Goal: Information Seeking & Learning: Learn about a topic

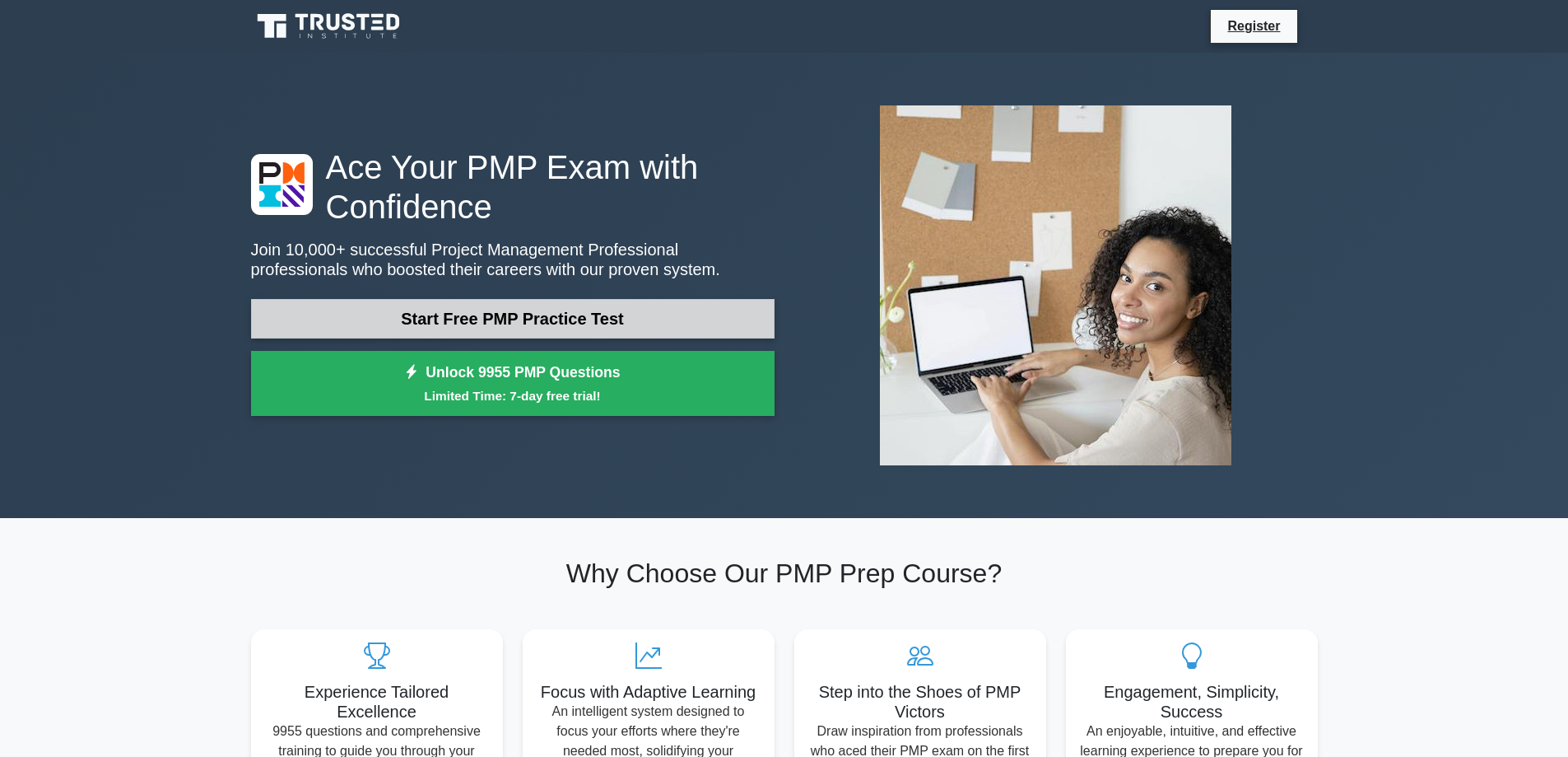
click at [542, 314] on link "Start Free PMP Practice Test" at bounding box center [512, 319] width 524 height 39
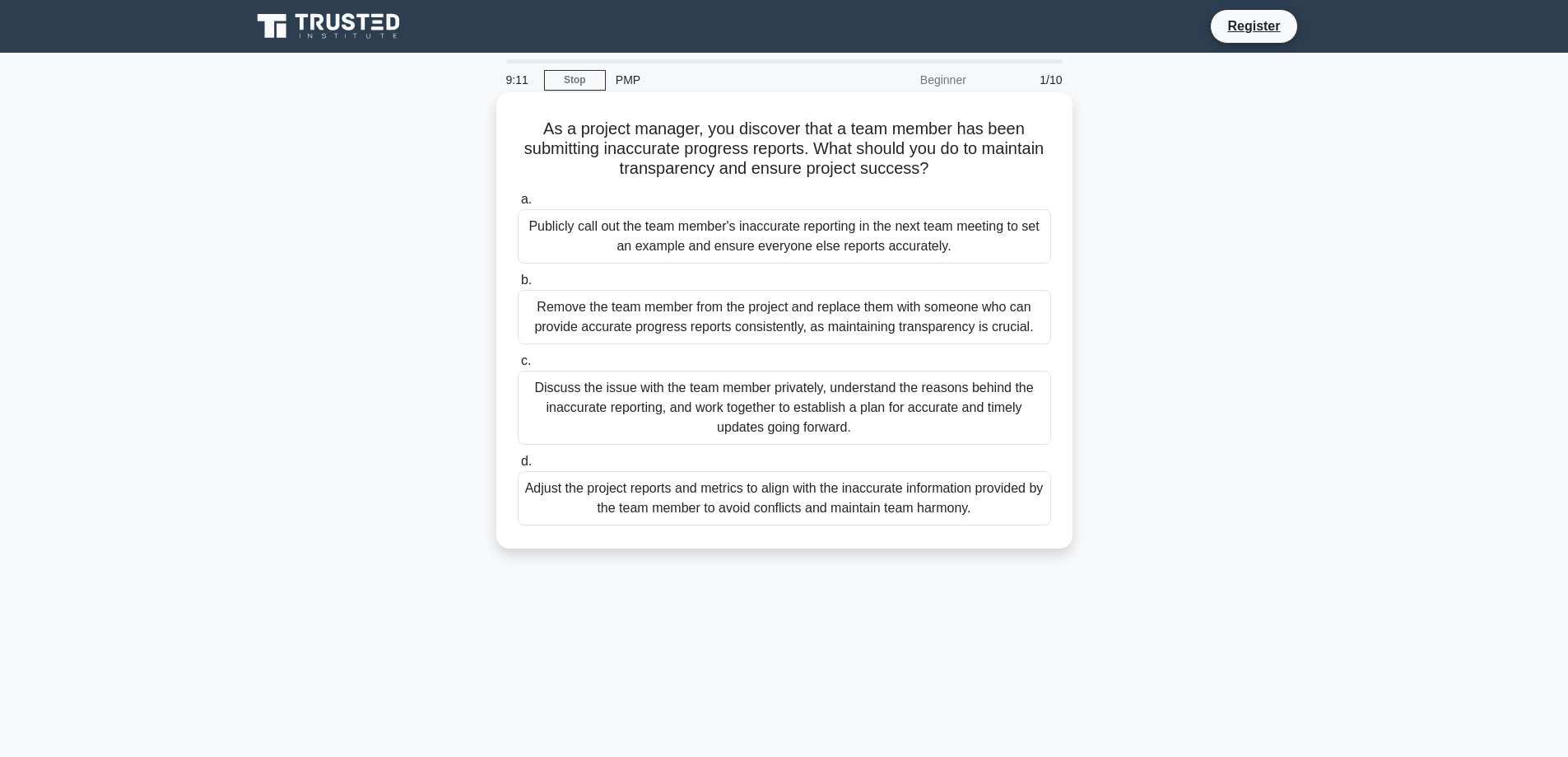
click at [644, 389] on div "Discuss the issue with the team member privately, understand the reasons behind…" at bounding box center [785, 407] width 534 height 74
click at [518, 367] on input "c. Discuss the issue with the team member privately, understand the reasons beh…" at bounding box center [518, 360] width 0 height 10
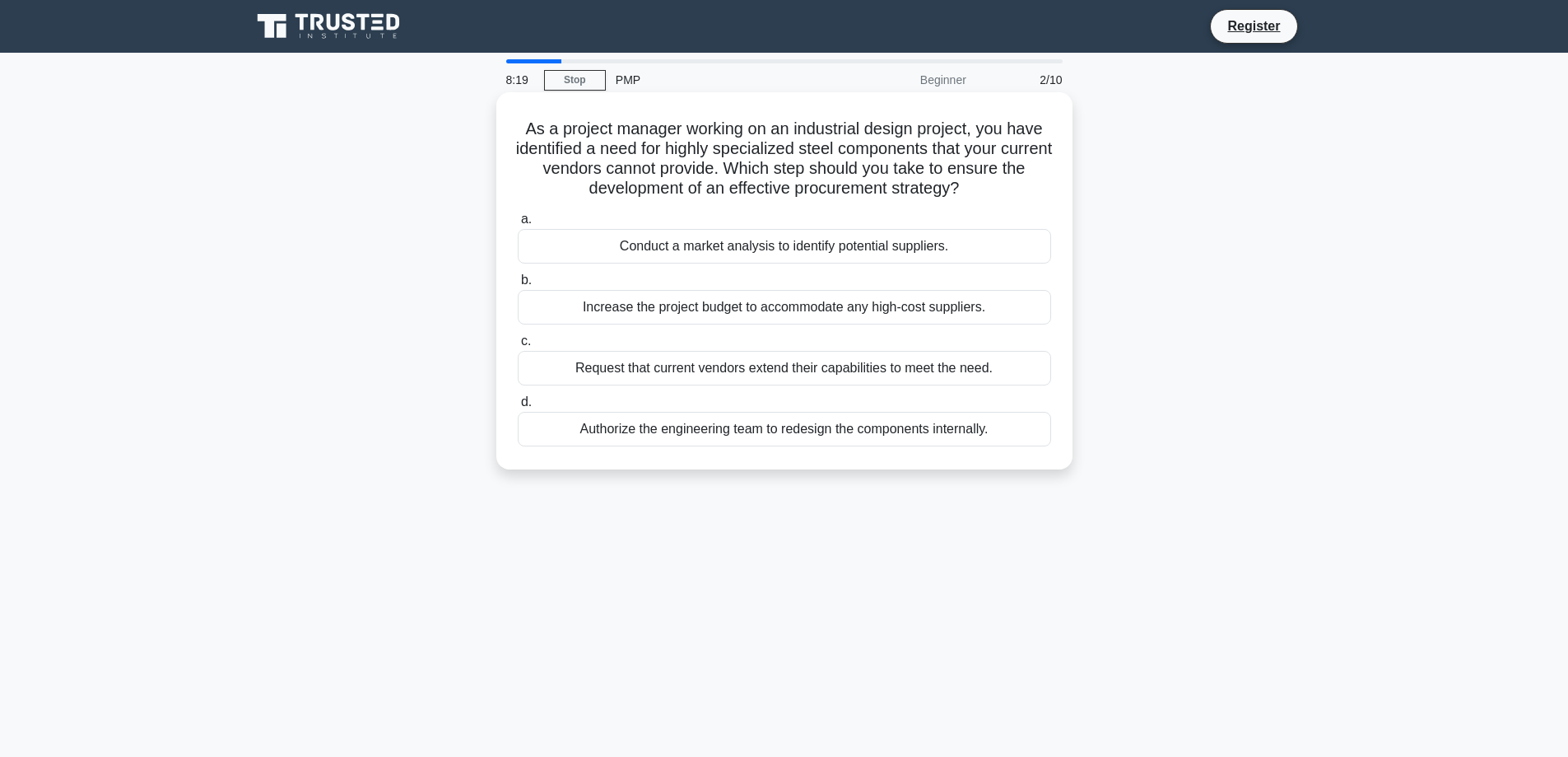
click at [809, 246] on div "Conduct a market analysis to identify potential suppliers." at bounding box center [785, 245] width 534 height 35
click at [518, 225] on input "a. Conduct a market analysis to identify potential suppliers." at bounding box center [518, 219] width 0 height 10
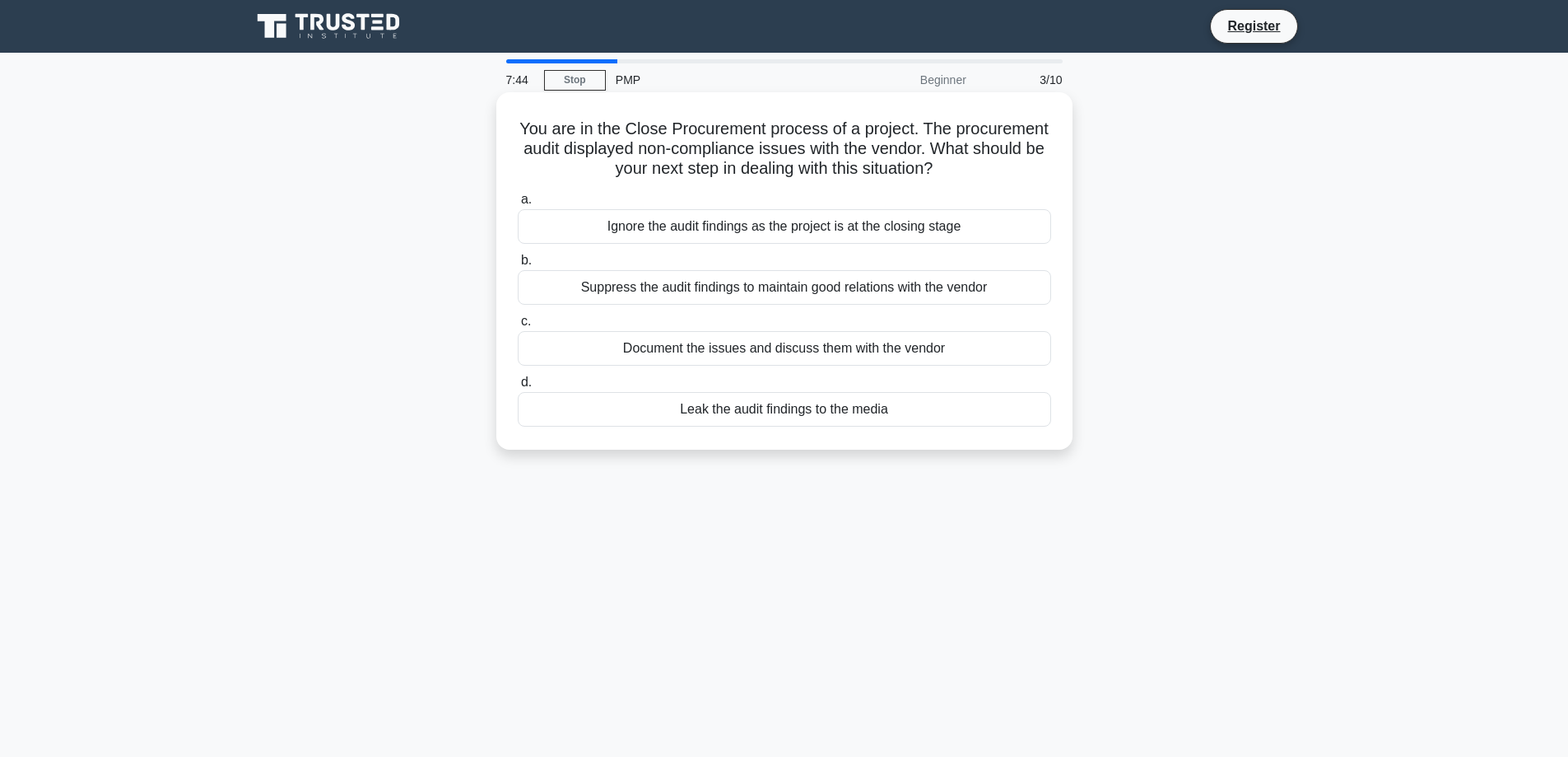
click at [756, 355] on div "Document the issues and discuss them with the vendor" at bounding box center [785, 348] width 534 height 35
click at [518, 327] on input "c. Document the issues and discuss them with the vendor" at bounding box center [518, 321] width 0 height 10
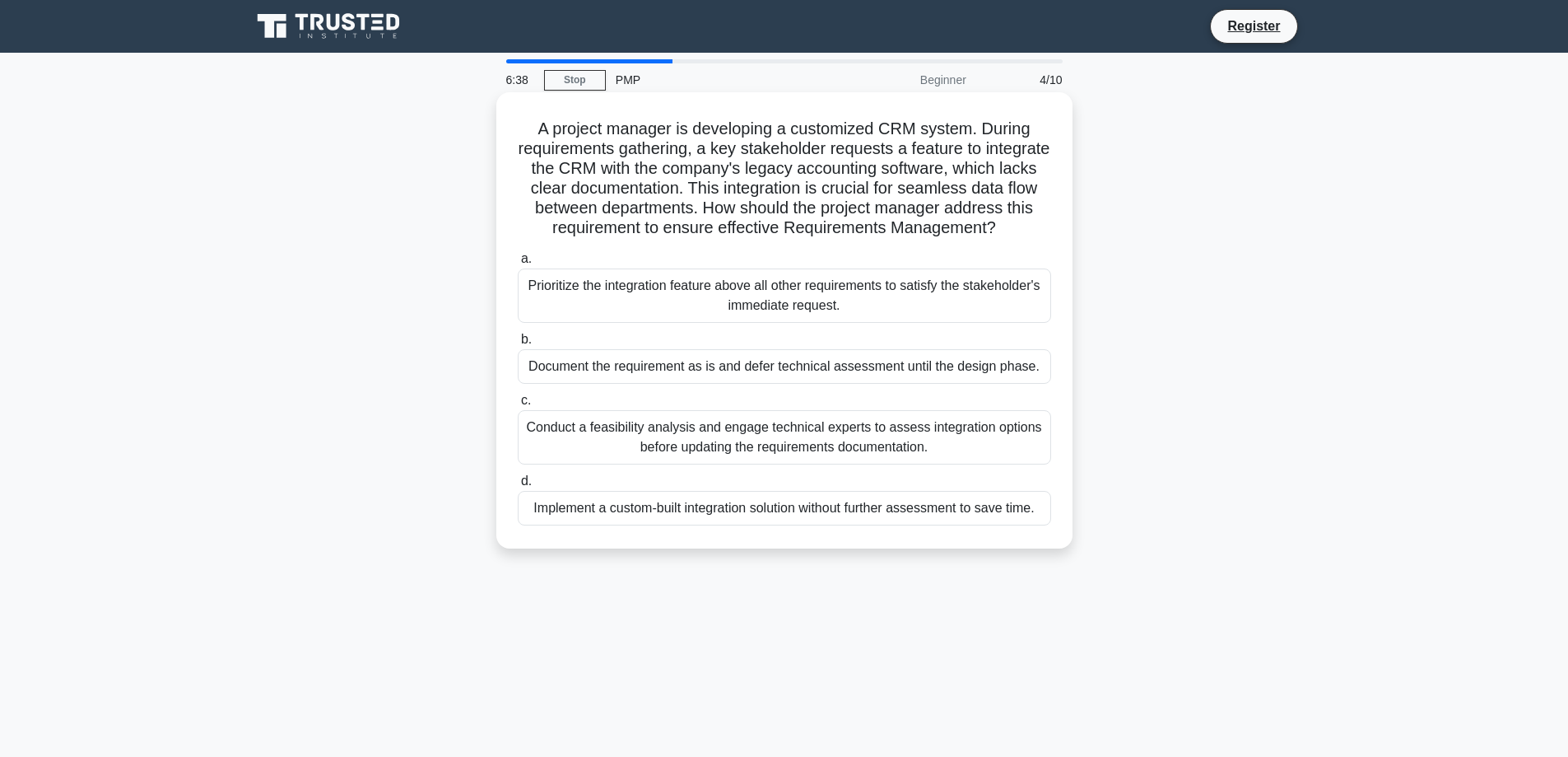
click at [750, 449] on div "Conduct a feasibility analysis and engage technical experts to assess integrati…" at bounding box center [785, 437] width 534 height 55
click at [518, 406] on input "c. Conduct a feasibility analysis and engage technical experts to assess integr…" at bounding box center [518, 400] width 0 height 10
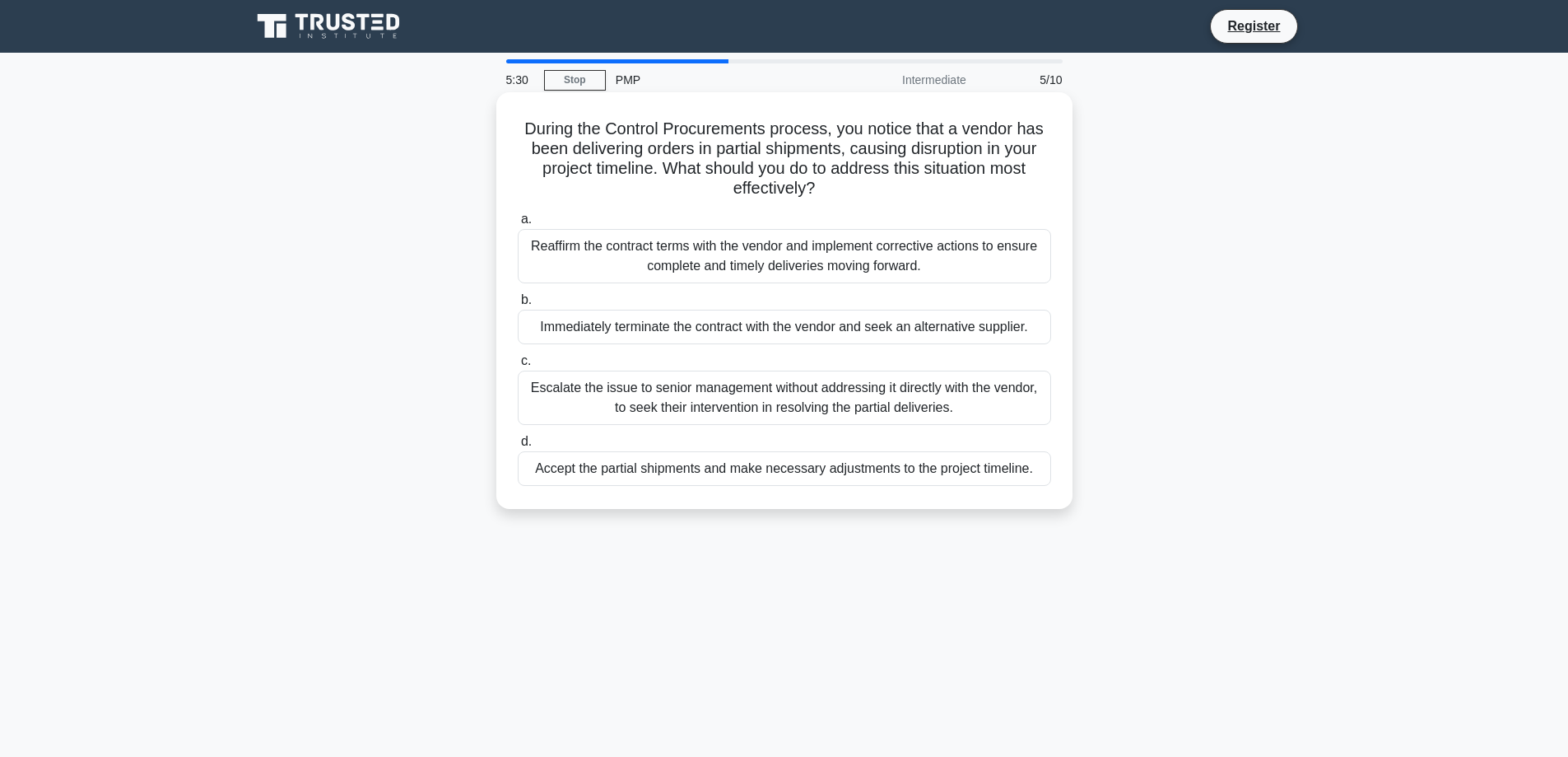
click at [825, 259] on div "Reaffirm the contract terms with the vendor and implement corrective actions to…" at bounding box center [785, 256] width 534 height 55
click at [518, 225] on input "a. Reaffirm the contract terms with the vendor and implement corrective actions…" at bounding box center [518, 219] width 0 height 10
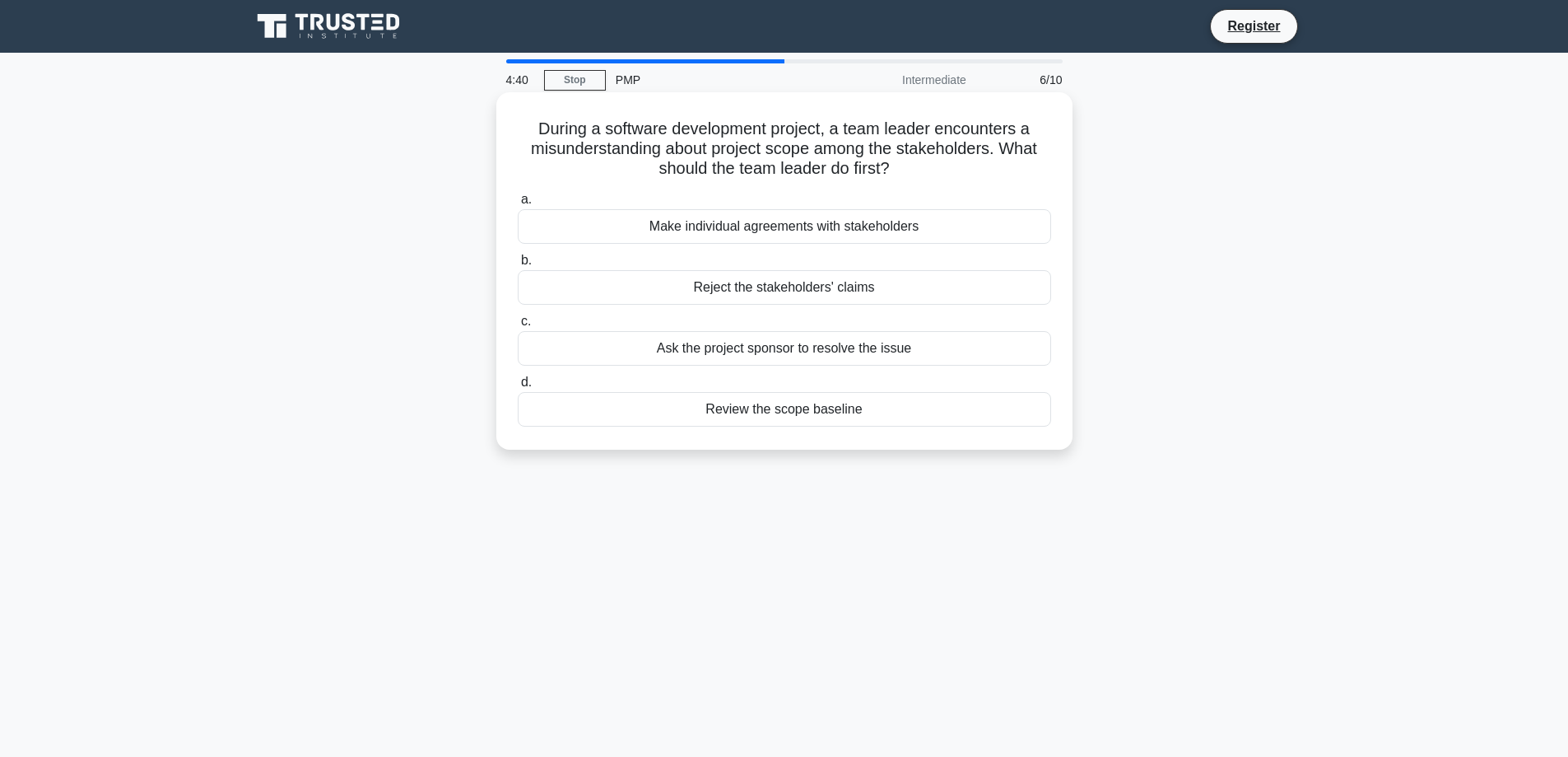
click at [823, 410] on div "Review the scope baseline" at bounding box center [785, 409] width 534 height 35
click at [518, 387] on input "d. Review the scope baseline" at bounding box center [518, 382] width 0 height 10
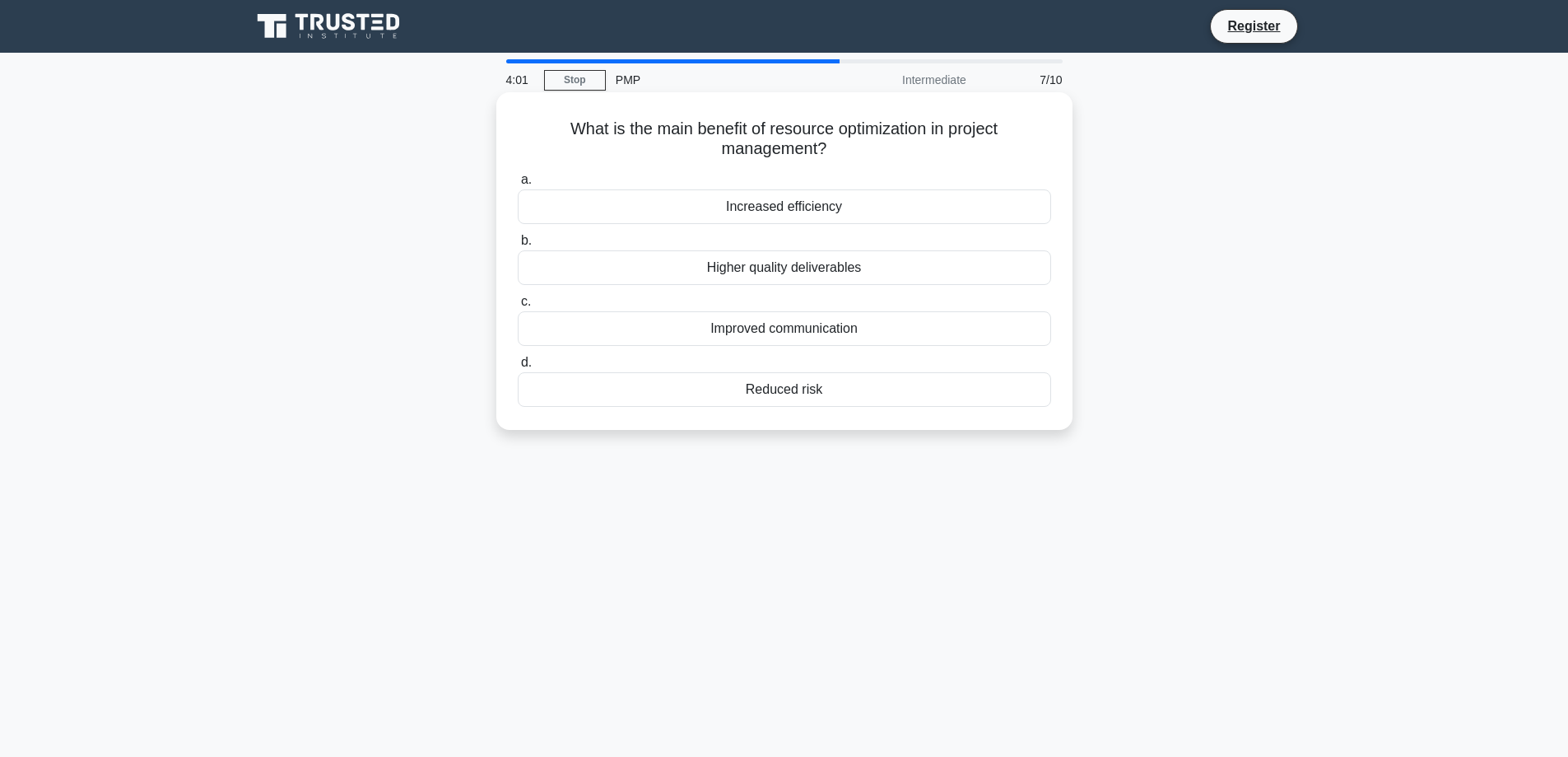
click at [848, 269] on div "Higher quality deliverables" at bounding box center [785, 267] width 534 height 35
click at [518, 246] on input "b. Higher quality deliverables" at bounding box center [518, 240] width 0 height 10
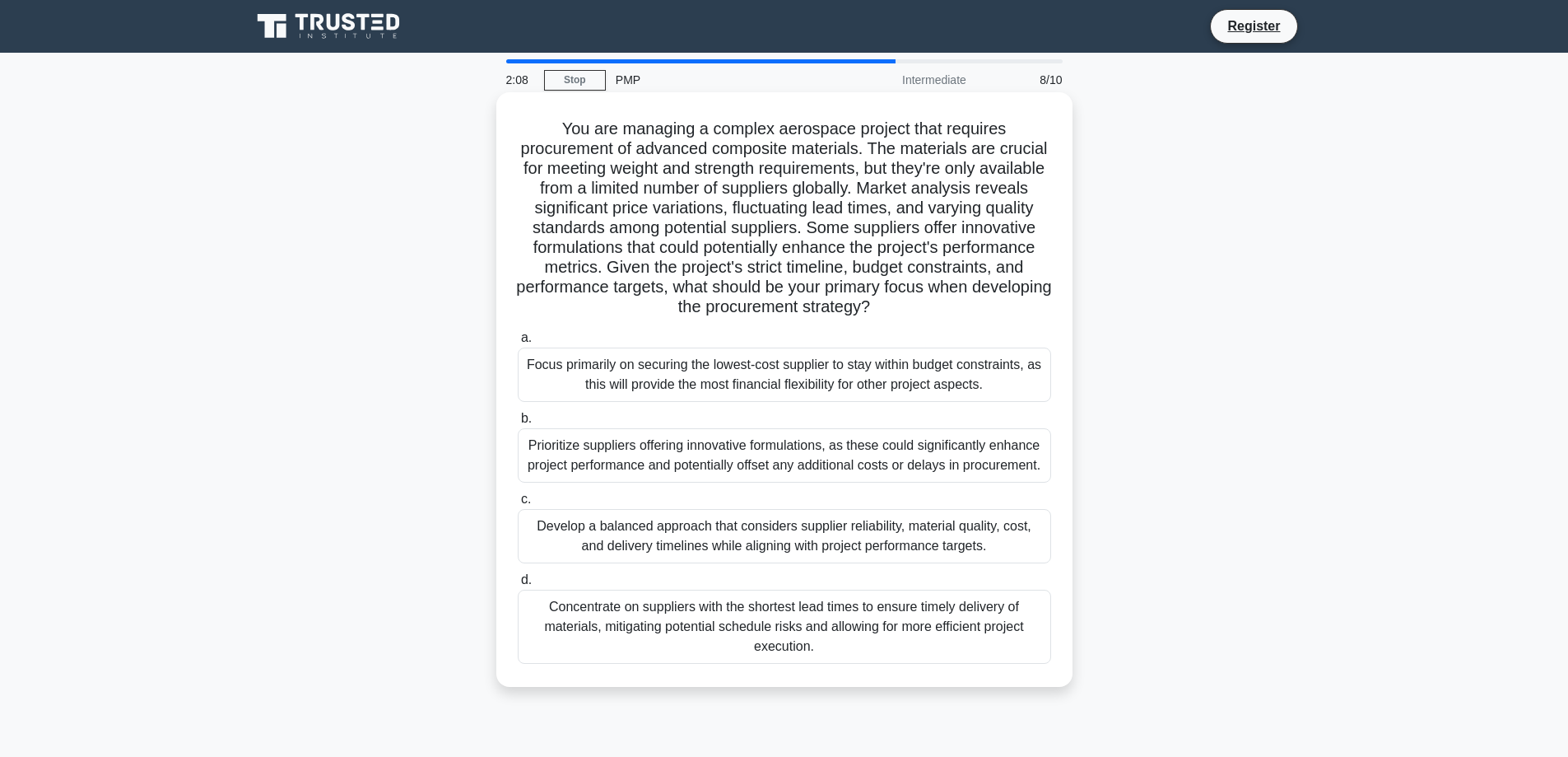
click at [685, 534] on div "Develop a balanced approach that considers supplier reliability, material quali…" at bounding box center [785, 536] width 534 height 55
click at [518, 505] on input "c. Develop a balanced approach that considers supplier reliability, material qu…" at bounding box center [518, 498] width 0 height 10
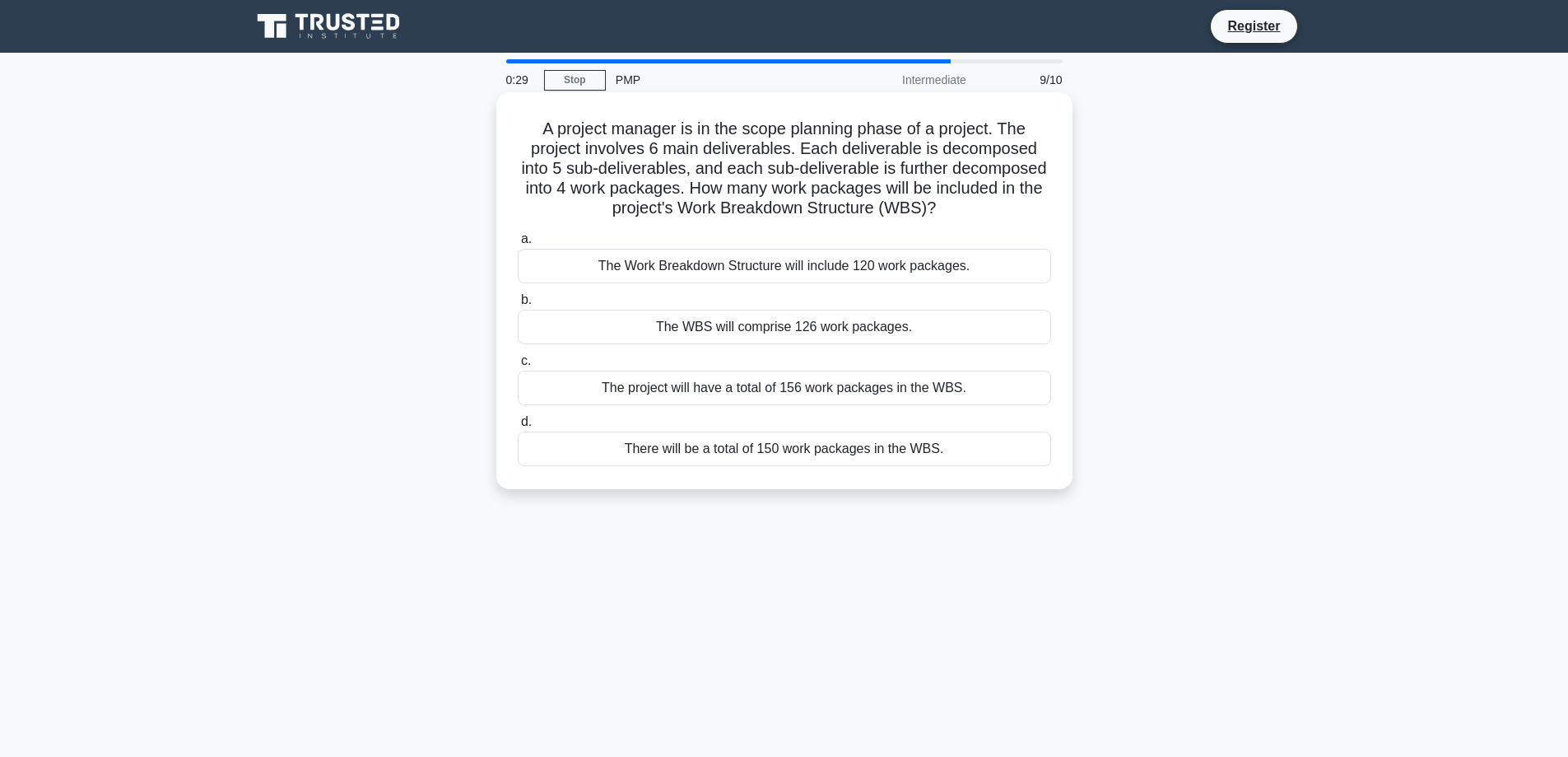
click at [825, 323] on div "The WBS will comprise 126 work packages." at bounding box center [785, 326] width 534 height 35
click at [518, 306] on input "b. The WBS will comprise 126 work packages." at bounding box center [518, 300] width 0 height 10
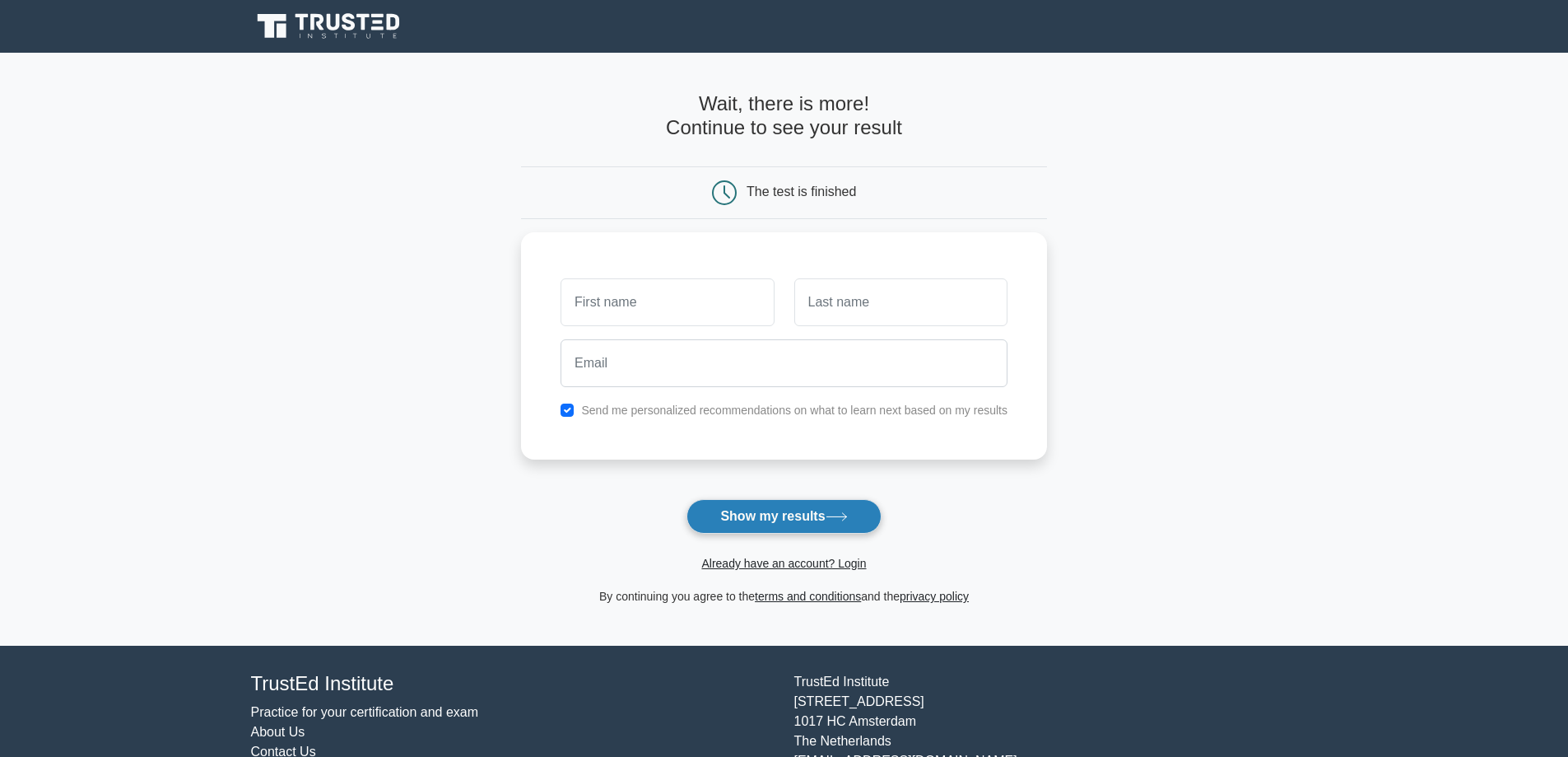
click at [775, 520] on button "Show my results" at bounding box center [783, 516] width 195 height 35
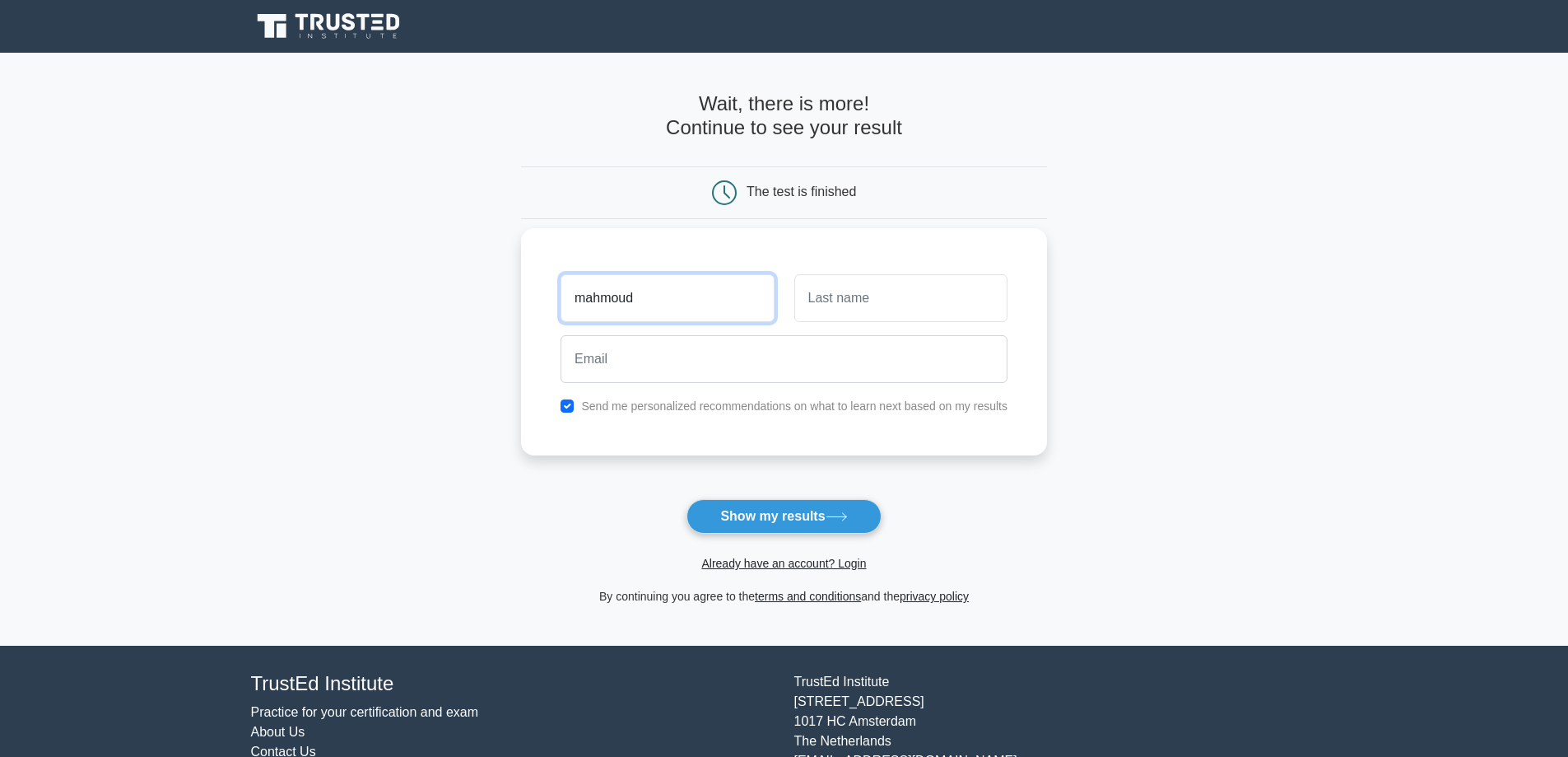
type input "mahmoud"
click at [858, 307] on input "text" at bounding box center [901, 298] width 213 height 48
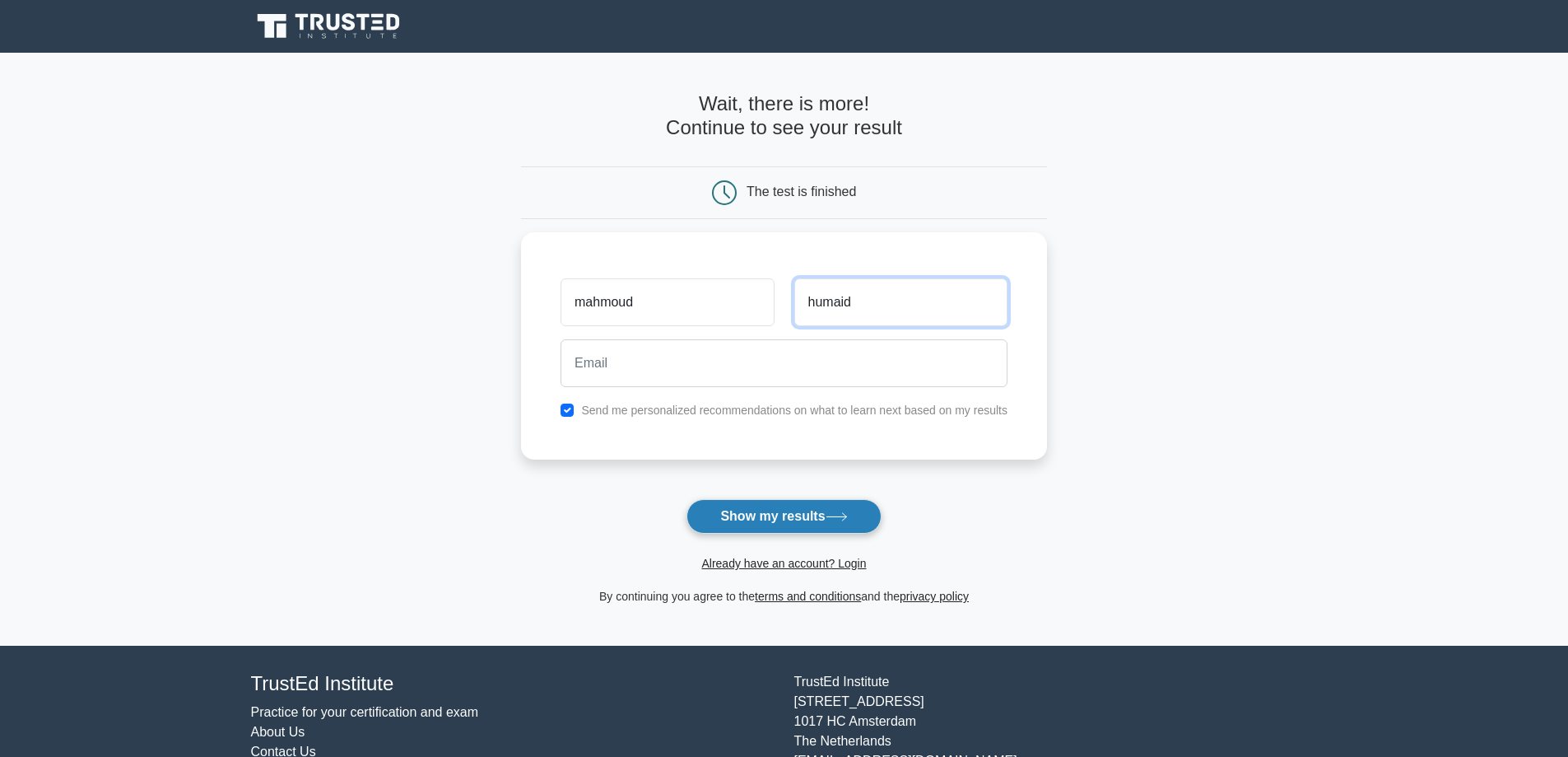
type input "humaid"
click at [807, 510] on button "Show my results" at bounding box center [783, 516] width 195 height 35
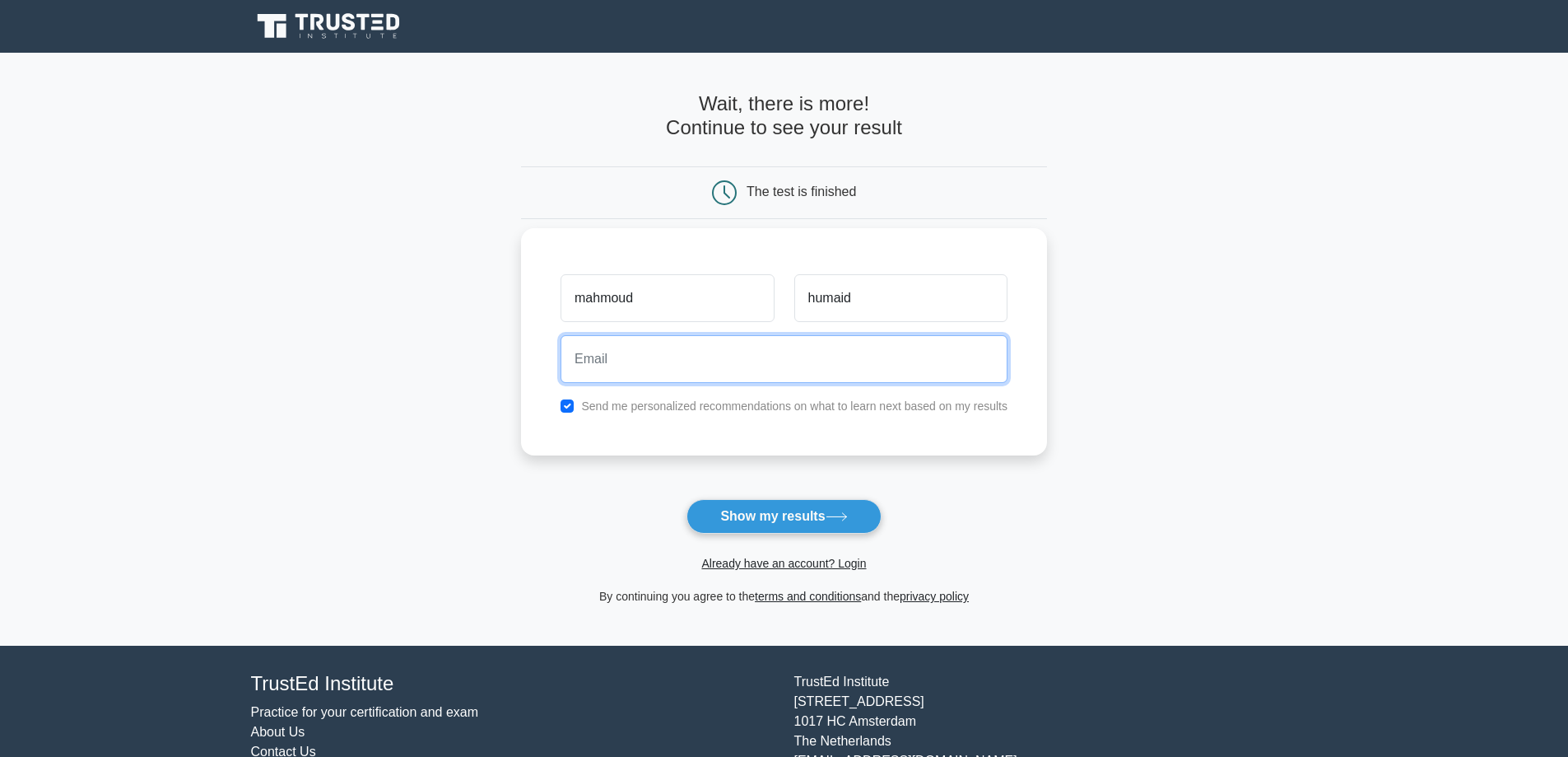
click at [737, 361] on input "email" at bounding box center [784, 358] width 447 height 48
click at [732, 370] on input "email" at bounding box center [784, 358] width 447 height 48
click at [815, 360] on input "email" at bounding box center [784, 358] width 447 height 48
type input "omar.ab@almaha.com.om"
drag, startPoint x: 744, startPoint y: 364, endPoint x: 513, endPoint y: 365, distance: 231.0
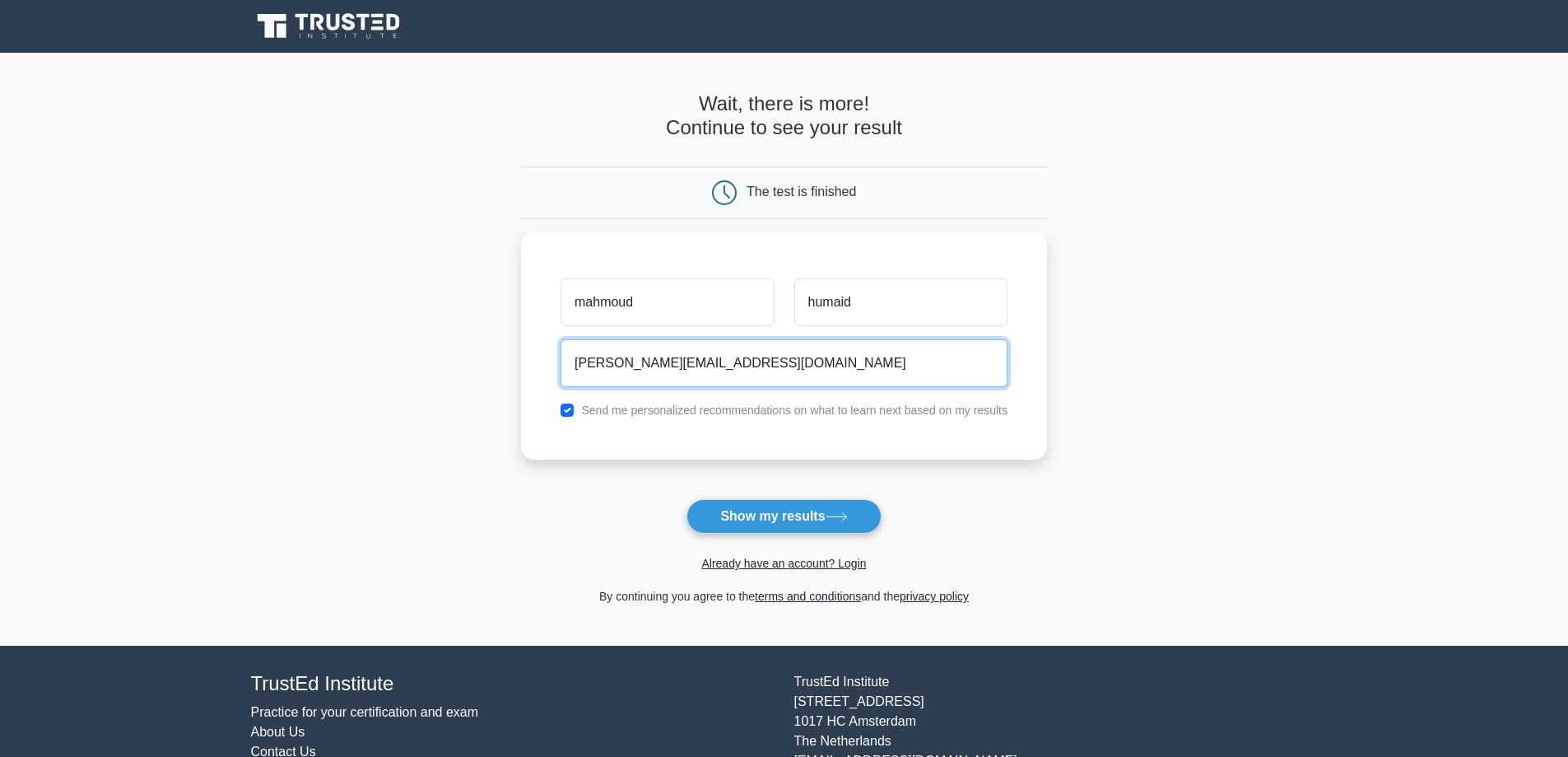
click at [513, 365] on main "Wait, there is more! Continue to see your result The test is finished mahmoud" at bounding box center [784, 349] width 1568 height 593
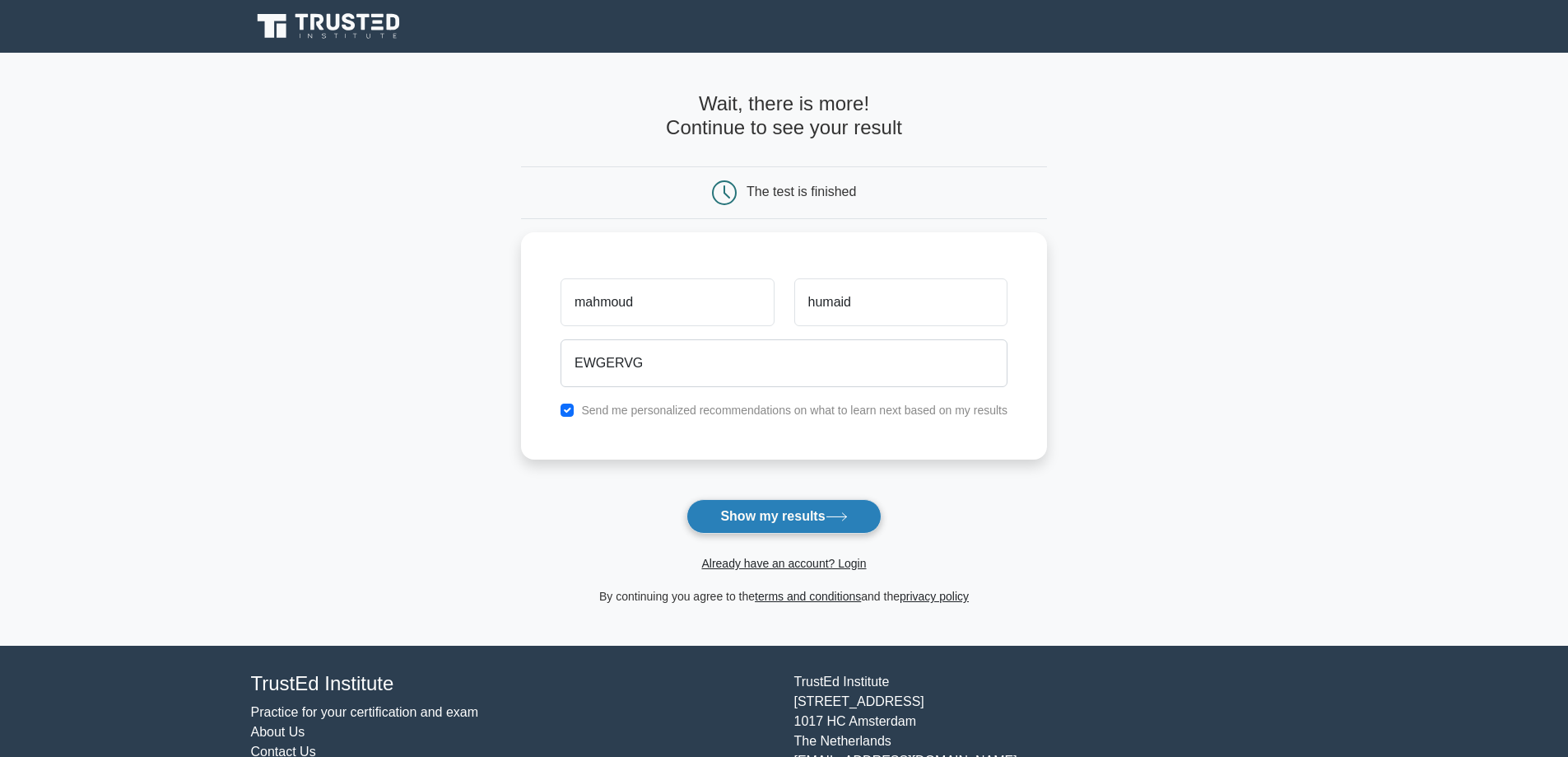
click at [775, 520] on button "Show my results" at bounding box center [783, 516] width 195 height 35
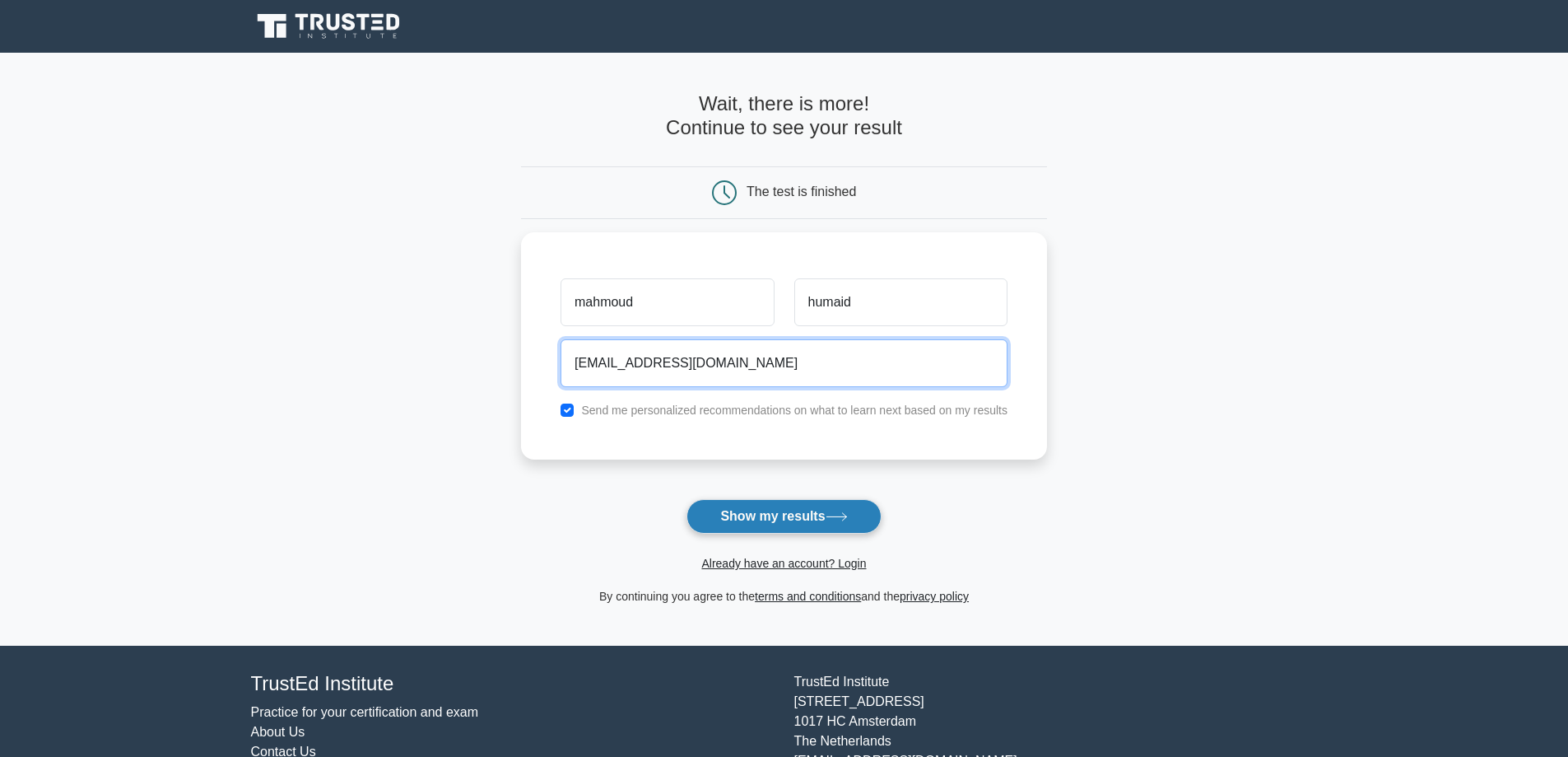
type input "EWGERVG@EMAIL.COM.sA"
click at [769, 518] on button "Show my results" at bounding box center [783, 516] width 195 height 35
